Goal: Register for event/course

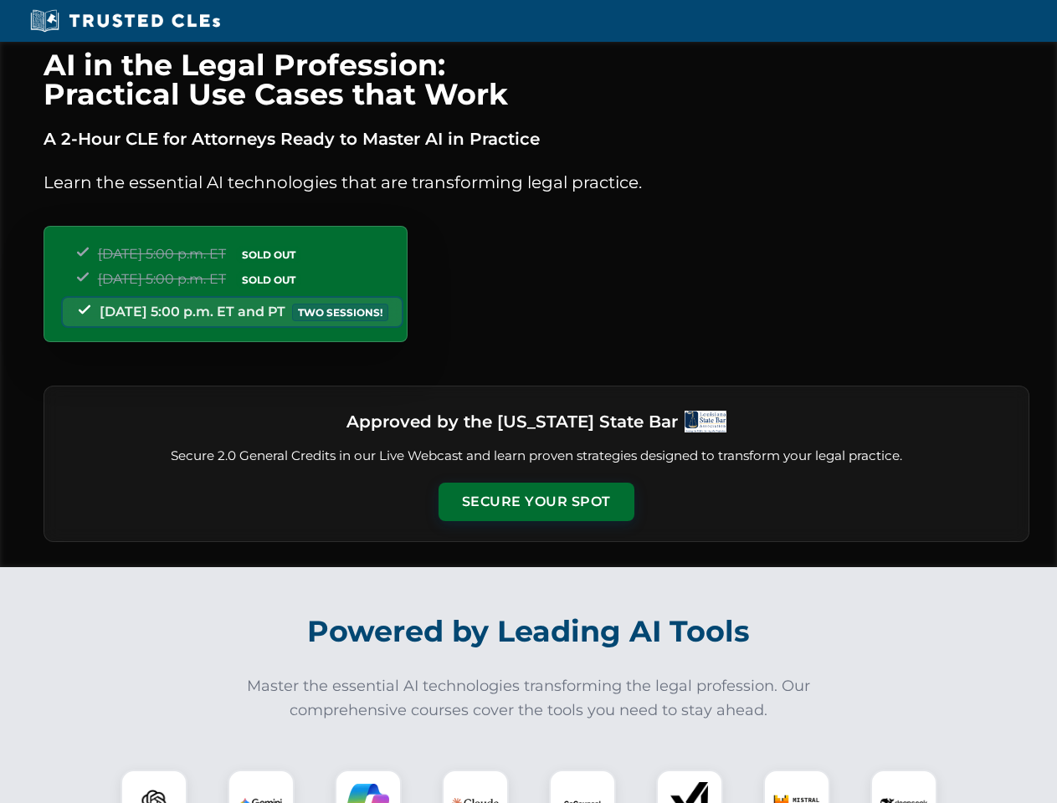
click at [535, 502] on button "Secure Your Spot" at bounding box center [536, 502] width 196 height 38
click at [154, 786] on img at bounding box center [154, 803] width 49 height 49
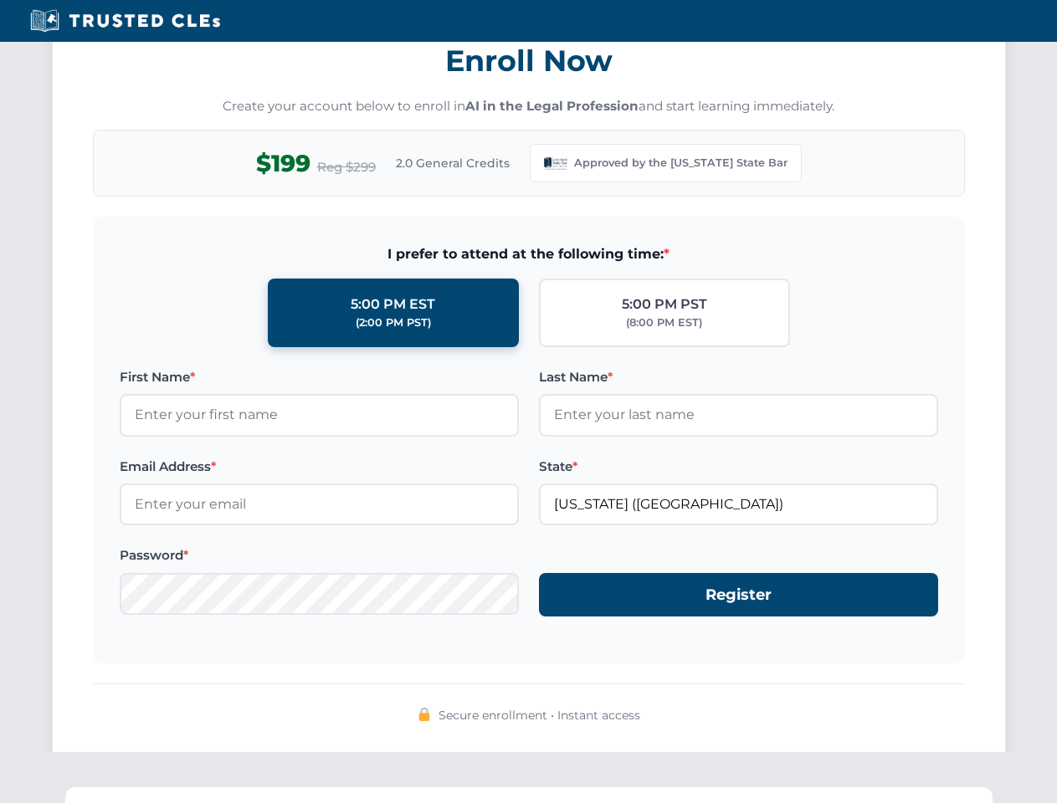
scroll to position [1631, 0]
